Goal: Navigation & Orientation: Find specific page/section

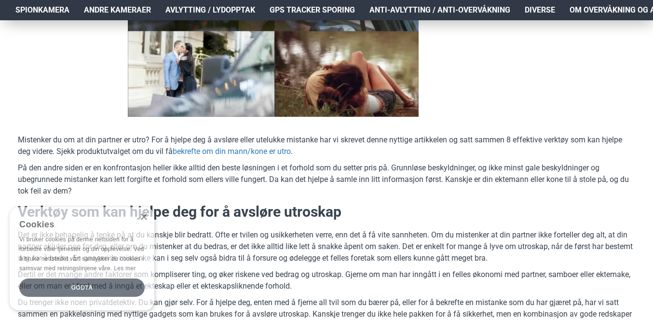
scroll to position [289, 0]
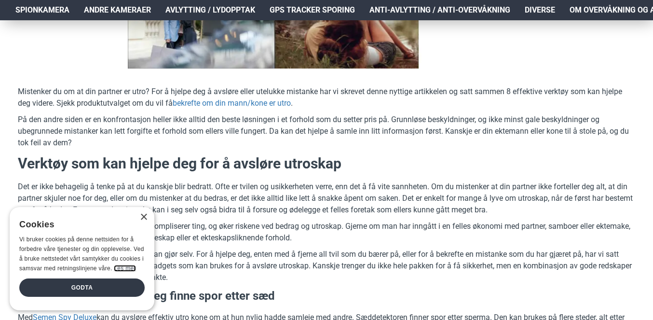
click at [126, 265] on link "Les mer" at bounding box center [125, 268] width 22 height 7
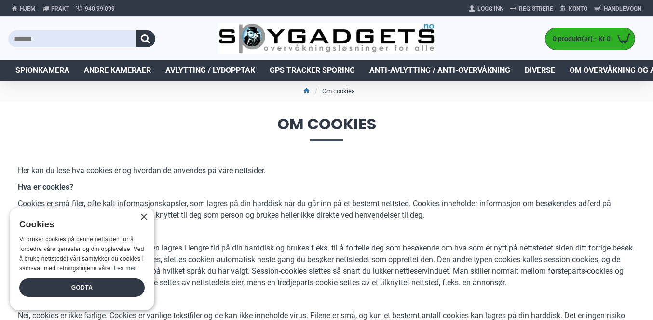
click at [222, 233] on p "Hvilke typer cookies finnes?" at bounding box center [326, 232] width 617 height 12
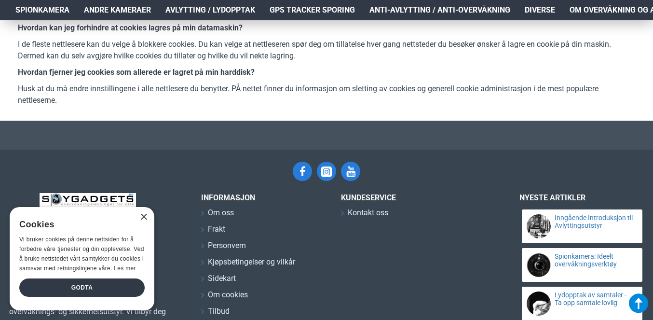
scroll to position [598, 0]
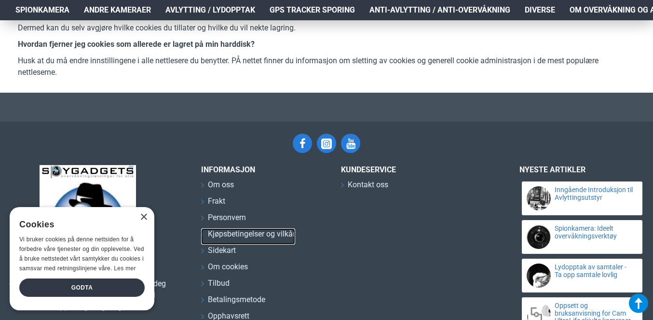
click at [222, 233] on span "Kjøpsbetingelser og vilkår" at bounding box center [251, 234] width 87 height 12
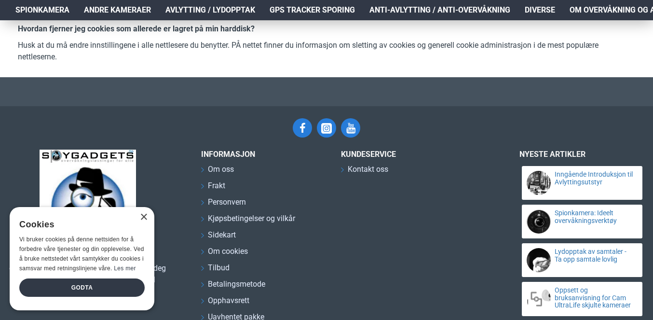
scroll to position [636, 0]
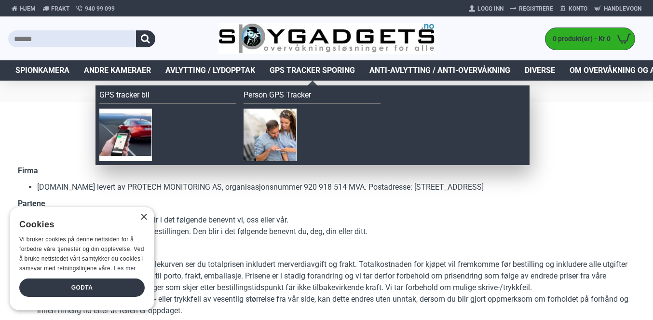
click at [303, 66] on span "GPS Tracker Sporing" at bounding box center [311, 71] width 85 height 12
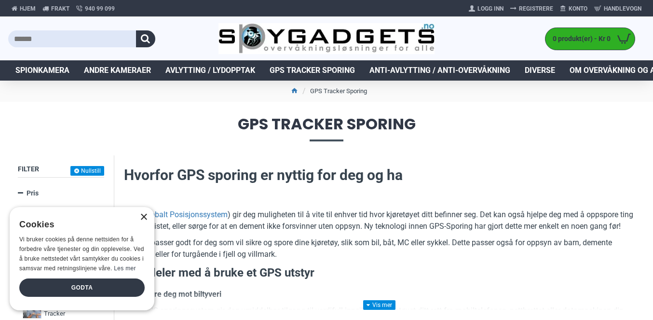
click at [145, 214] on div "×" at bounding box center [143, 217] width 7 height 7
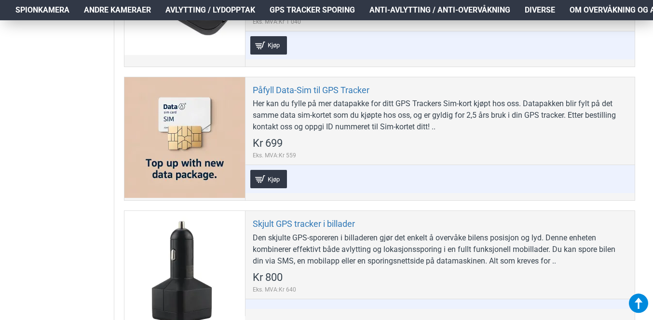
scroll to position [1369, 0]
